Goal: Find specific page/section: Find specific page/section

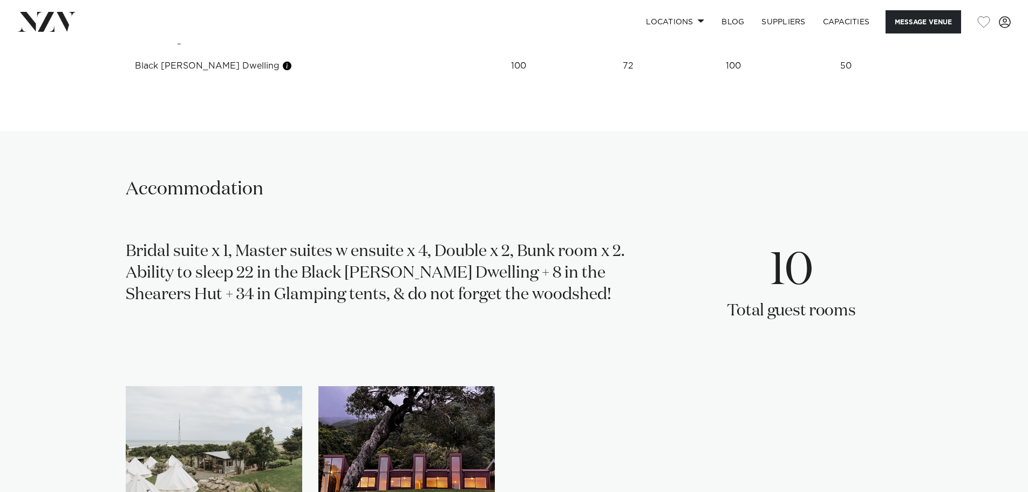
scroll to position [1511, 0]
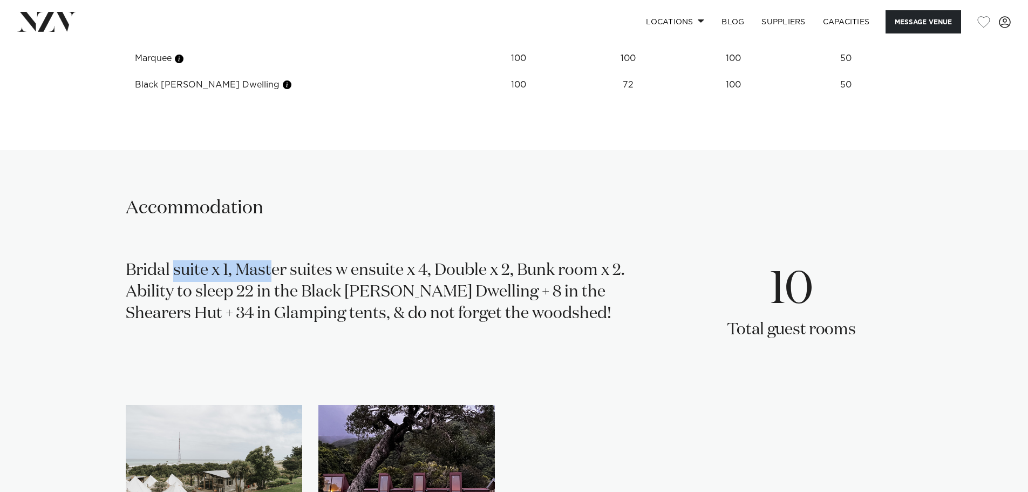
drag, startPoint x: 122, startPoint y: 269, endPoint x: 223, endPoint y: 269, distance: 101.5
click at [223, 269] on div "Accommodation Bridal suite x 1, Master suites w ensuite x 4, Double x 2, Bunk r…" at bounding box center [514, 386] width 919 height 380
click at [734, 22] on link "BLOG" at bounding box center [733, 21] width 40 height 23
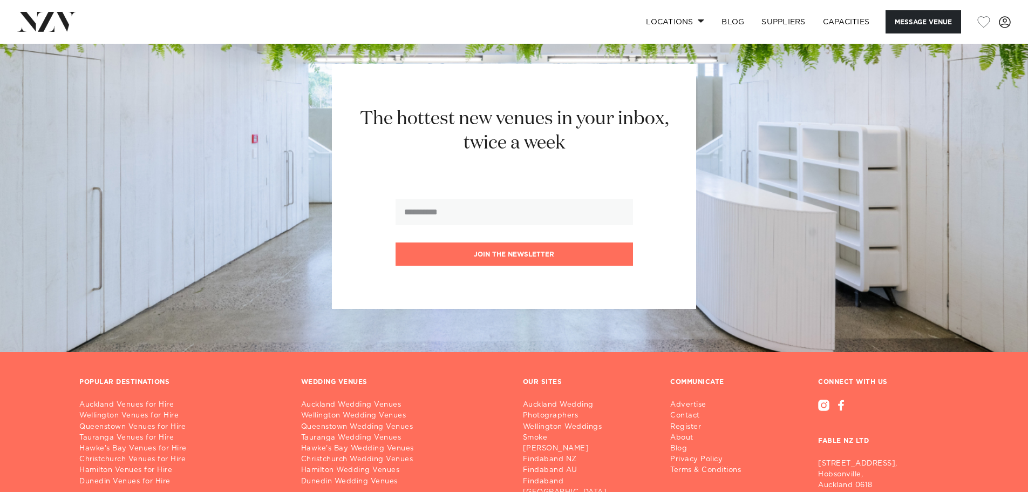
scroll to position [1993, 0]
